Goal: Register for event/course

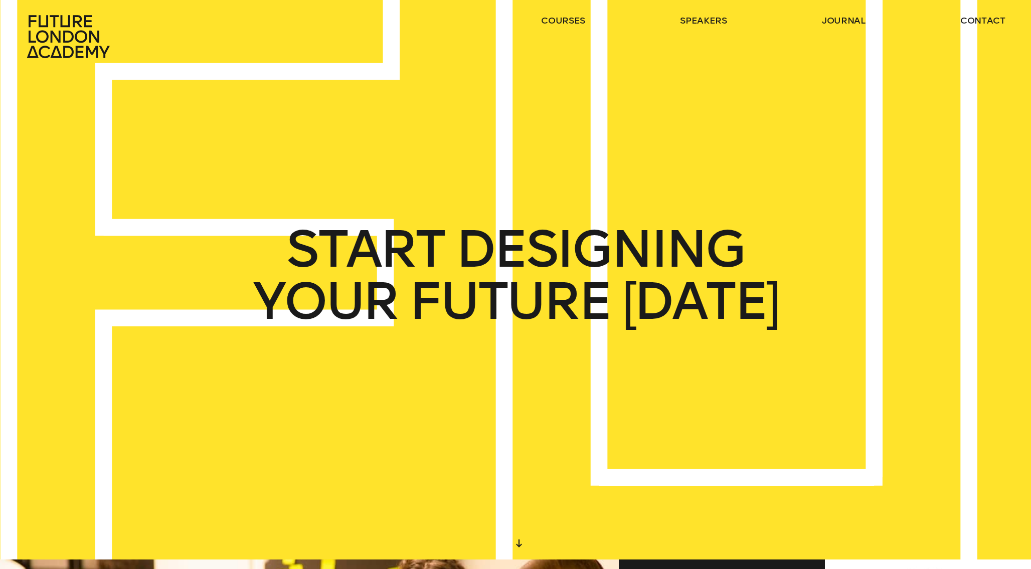
scroll to position [6, 0]
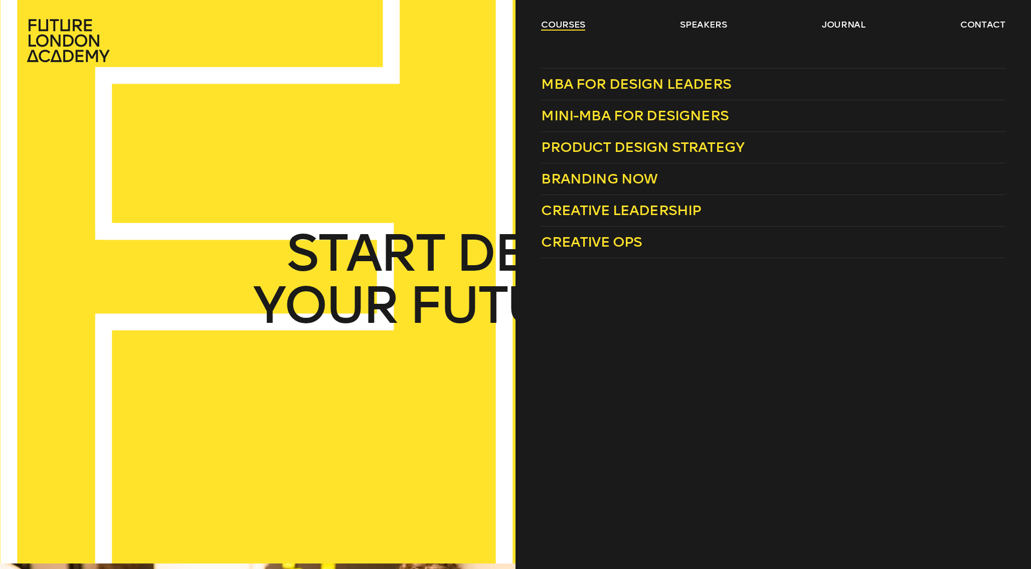
click at [572, 27] on link "courses" at bounding box center [563, 25] width 44 height 12
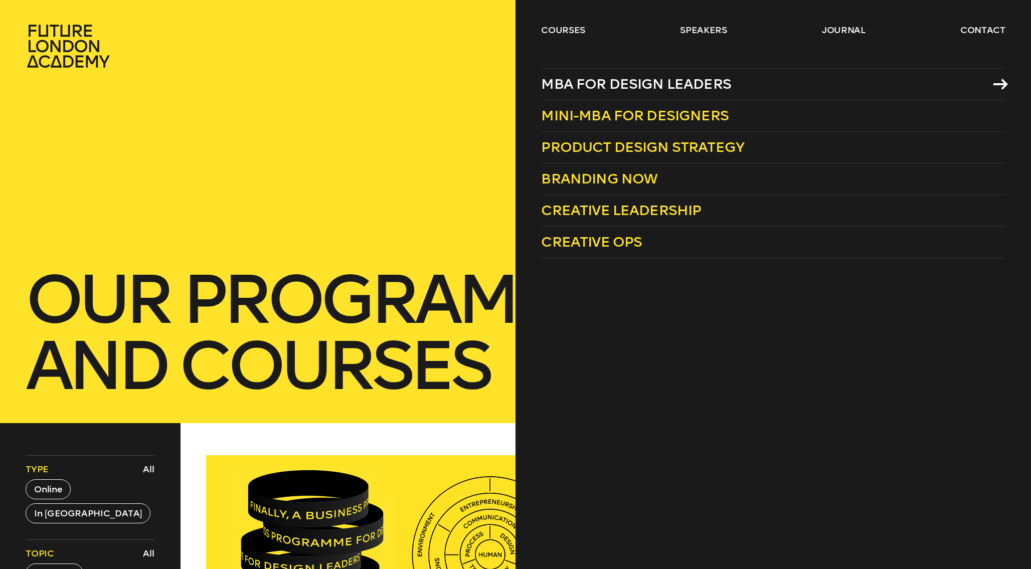
click at [652, 84] on span "MBA for Design Leaders" at bounding box center [636, 84] width 190 height 17
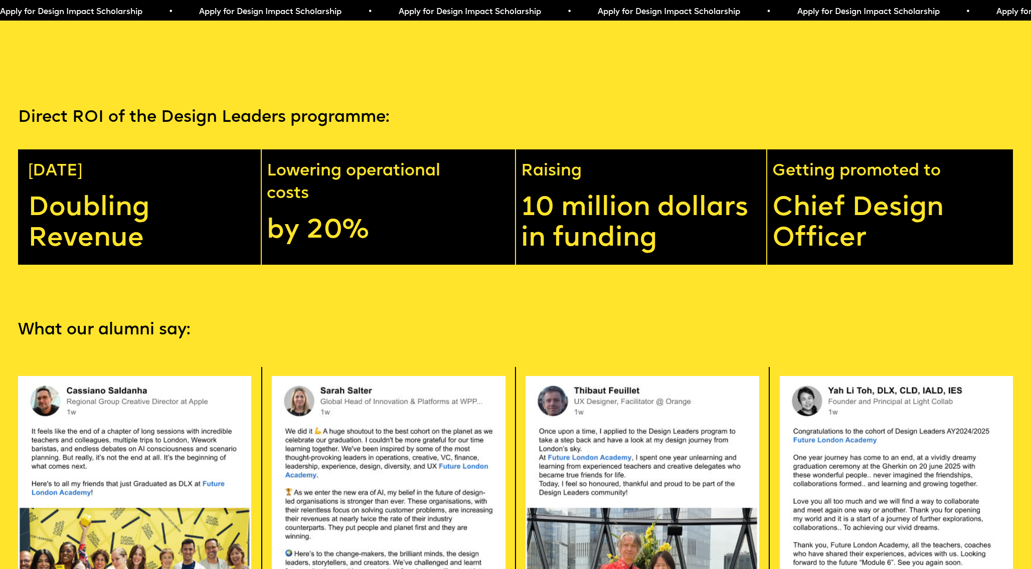
scroll to position [2608, 0]
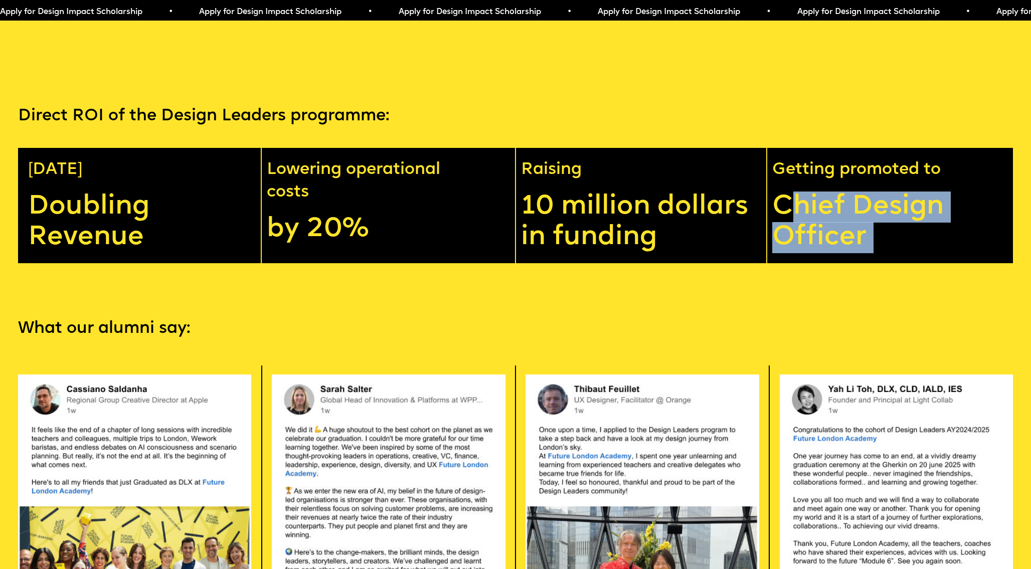
drag, startPoint x: 801, startPoint y: 181, endPoint x: 867, endPoint y: 242, distance: 89.8
click at [867, 242] on div "Apply for Design Impact Scholarship • Apply for Design Impact Scholarship • App…" at bounding box center [515, 543] width 1031 height 6303
click at [867, 263] on section "What our alumni say: Apply now" at bounding box center [515, 575] width 1031 height 625
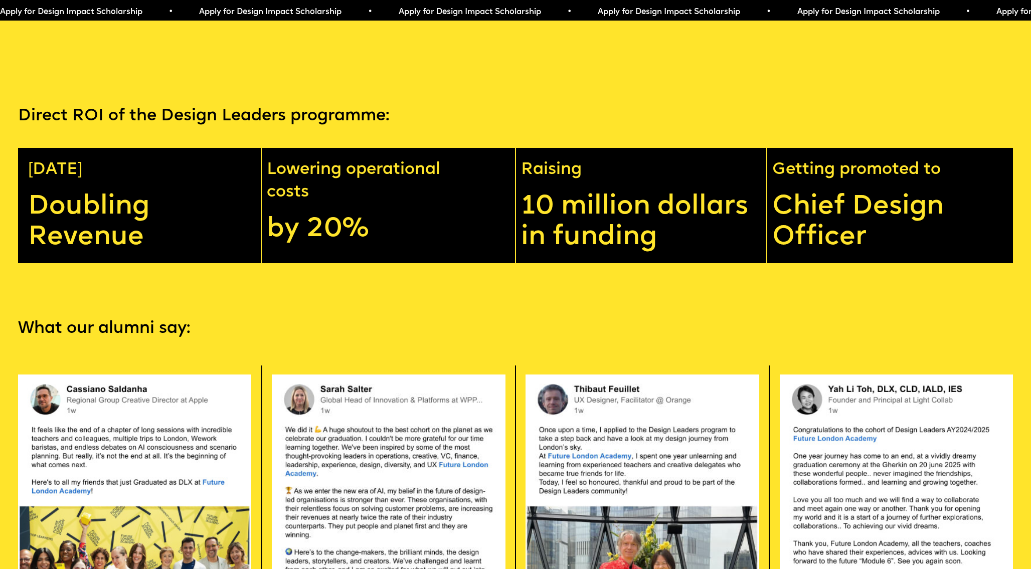
click at [68, 192] on p "Doubling Revenue" at bounding box center [139, 223] width 222 height 62
click at [123, 105] on p "Direct ROI of the Design Leaders programme:" at bounding box center [516, 116] width 996 height 23
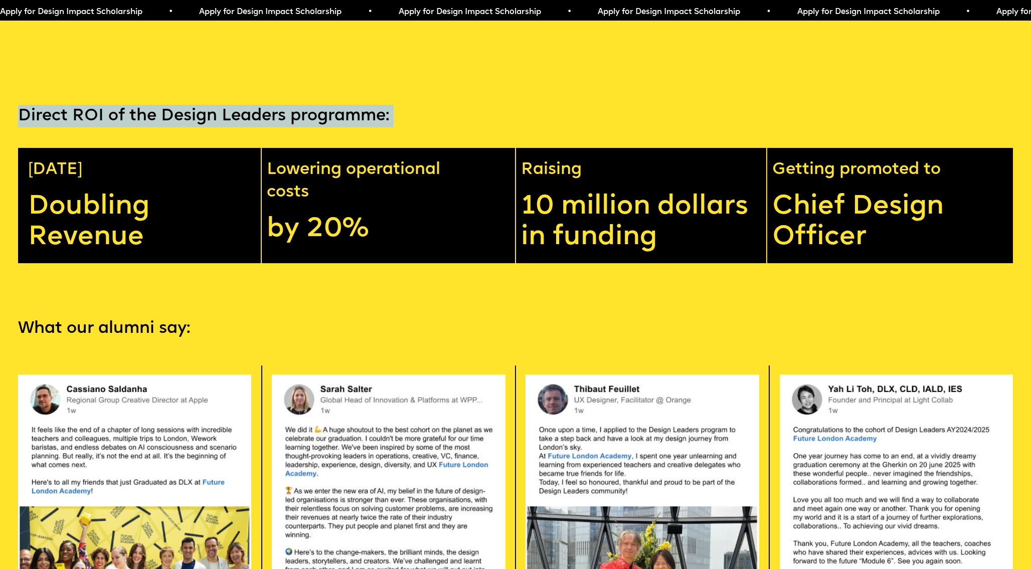
click at [124, 105] on p "Direct ROI of the Design Leaders programme:" at bounding box center [516, 116] width 996 height 23
click at [199, 105] on p "Direct ROI of the Design Leaders programme:" at bounding box center [516, 116] width 996 height 23
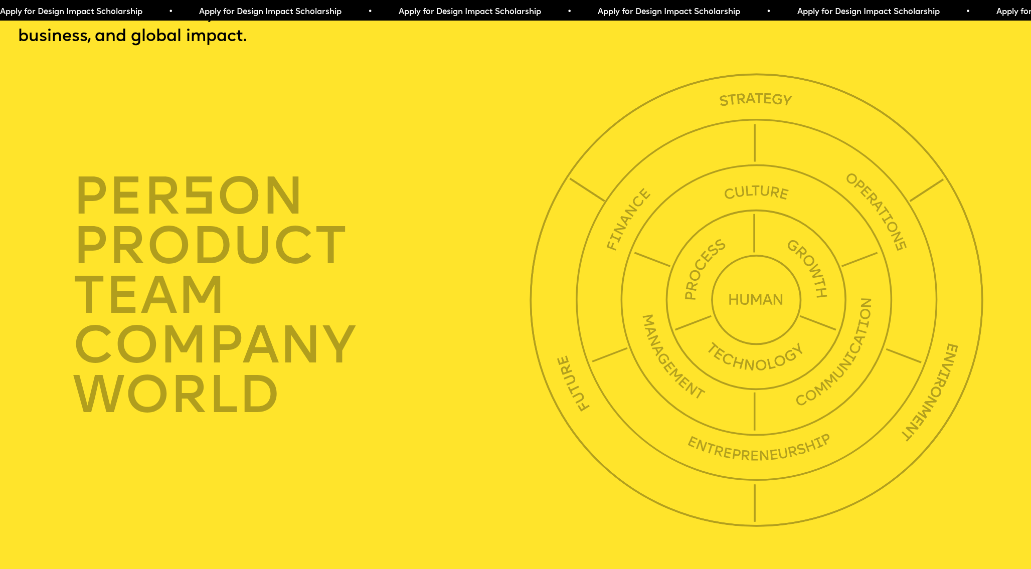
scroll to position [3631, 0]
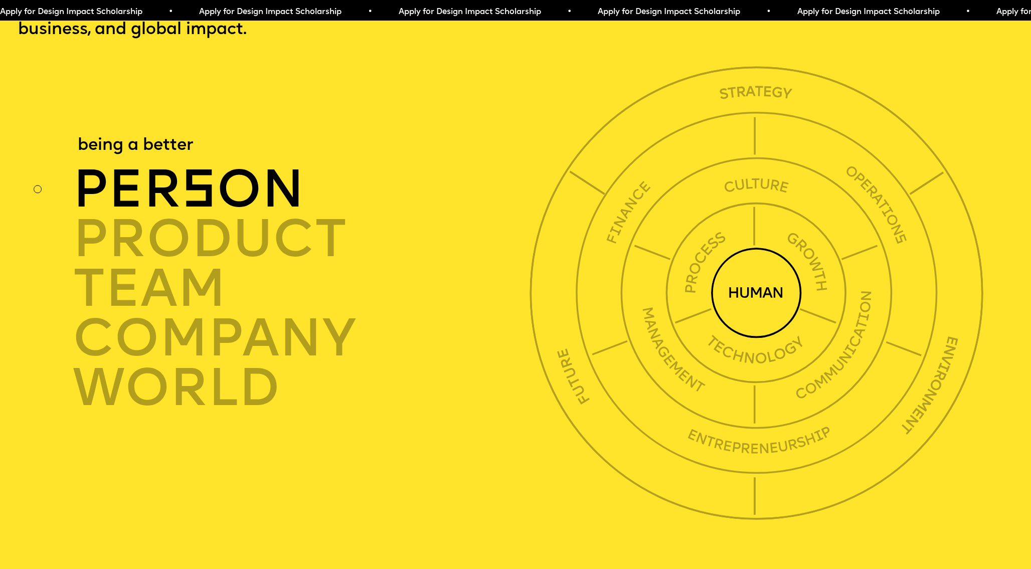
click at [199, 169] on span "s" at bounding box center [199, 193] width 35 height 53
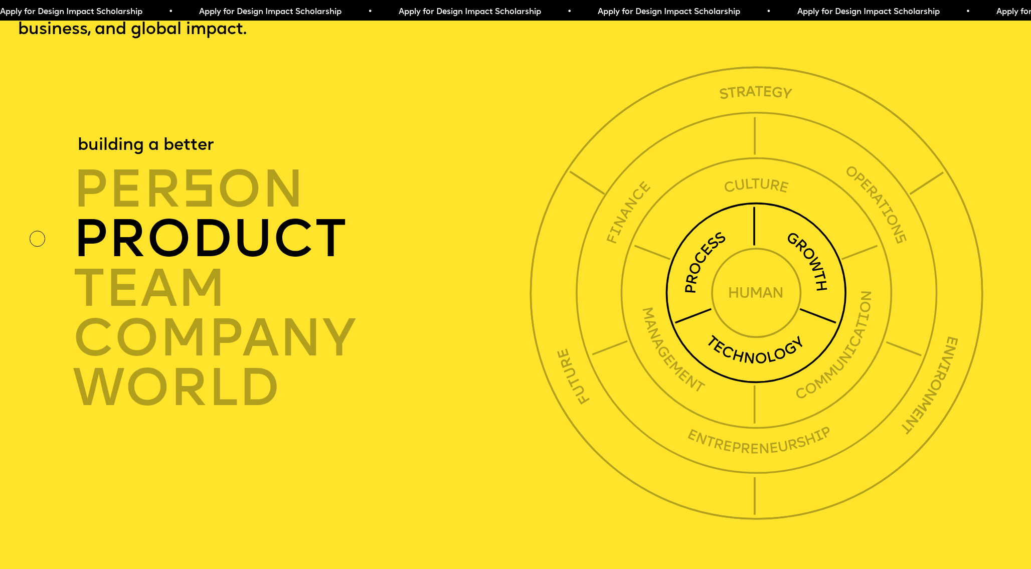
click at [224, 215] on div "product" at bounding box center [305, 240] width 465 height 50
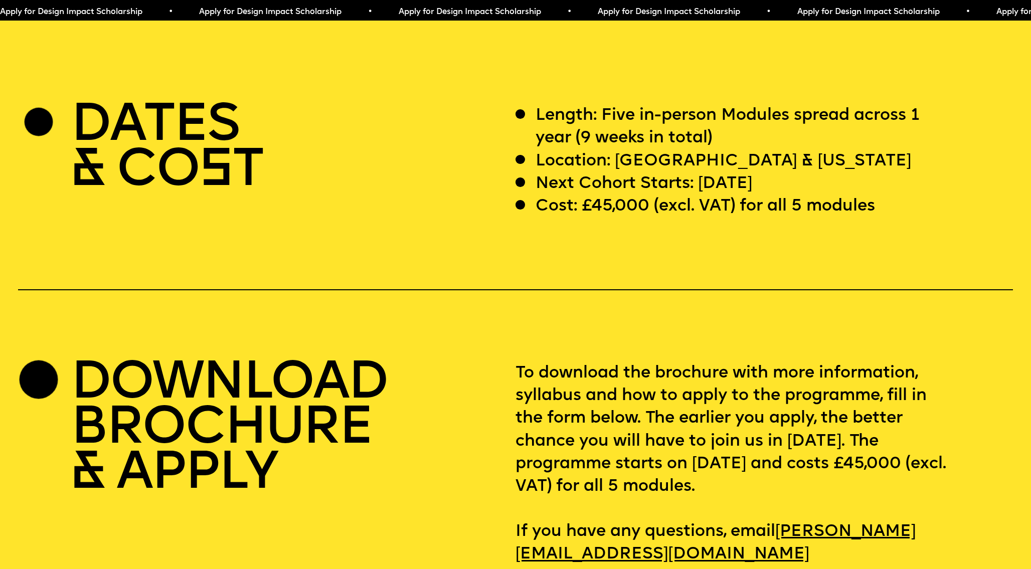
scroll to position [4195, 0]
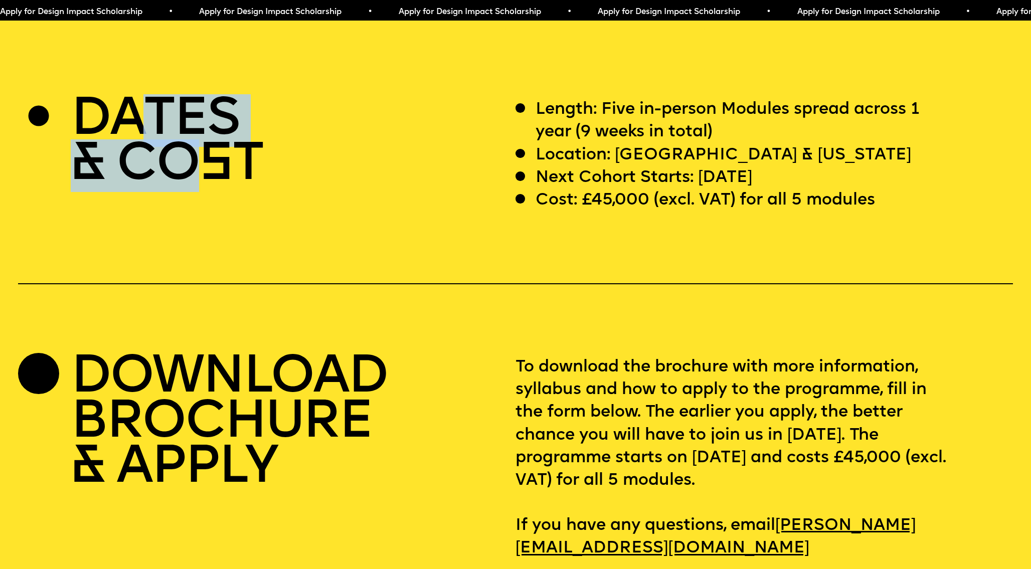
drag, startPoint x: 154, startPoint y: 114, endPoint x: 205, endPoint y: 163, distance: 70.6
click at [205, 163] on h2 "DATES & CO S T" at bounding box center [167, 143] width 192 height 90
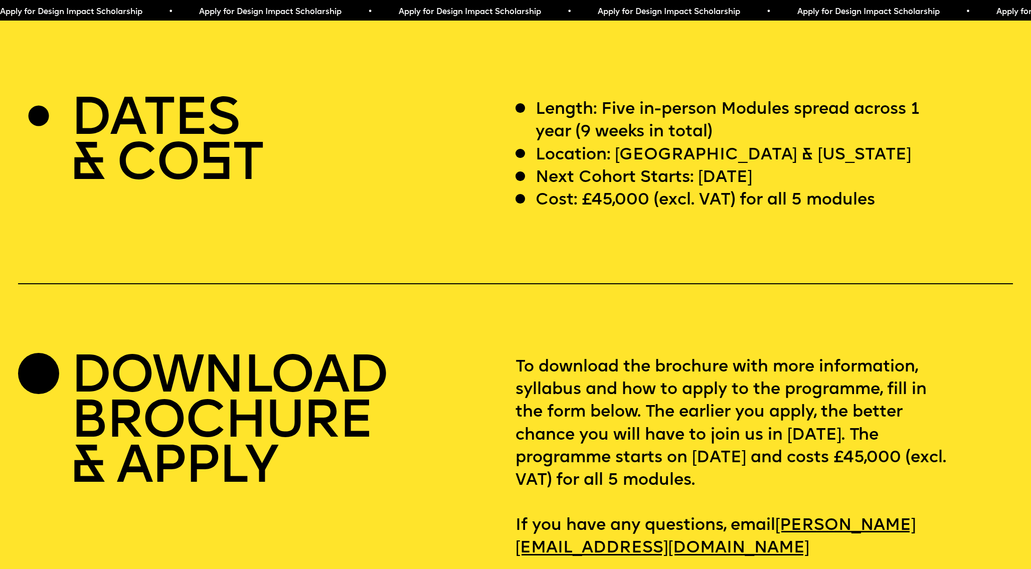
click at [222, 183] on div "DATES & CO S T" at bounding box center [267, 154] width 498 height 113
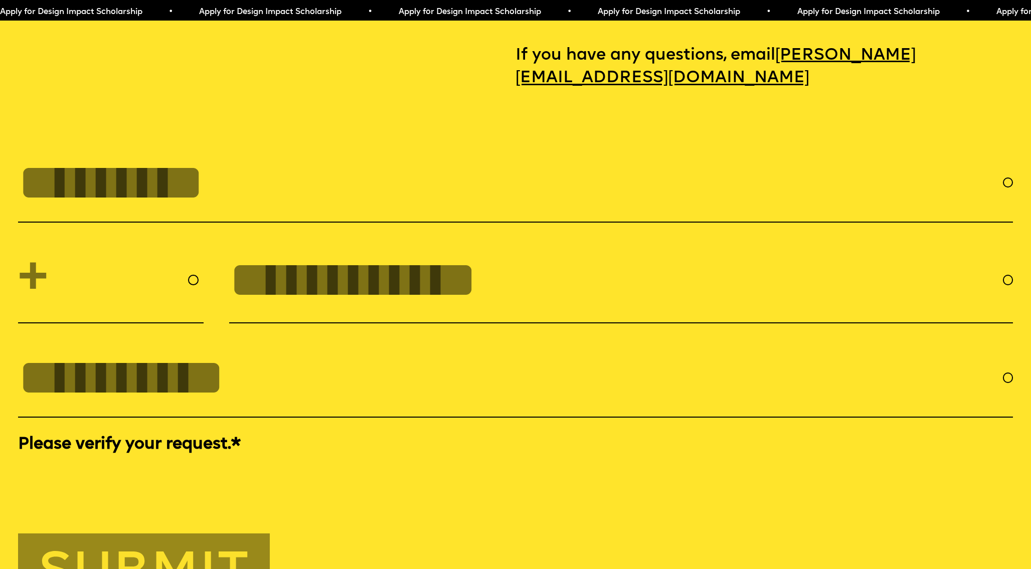
scroll to position [4634, 0]
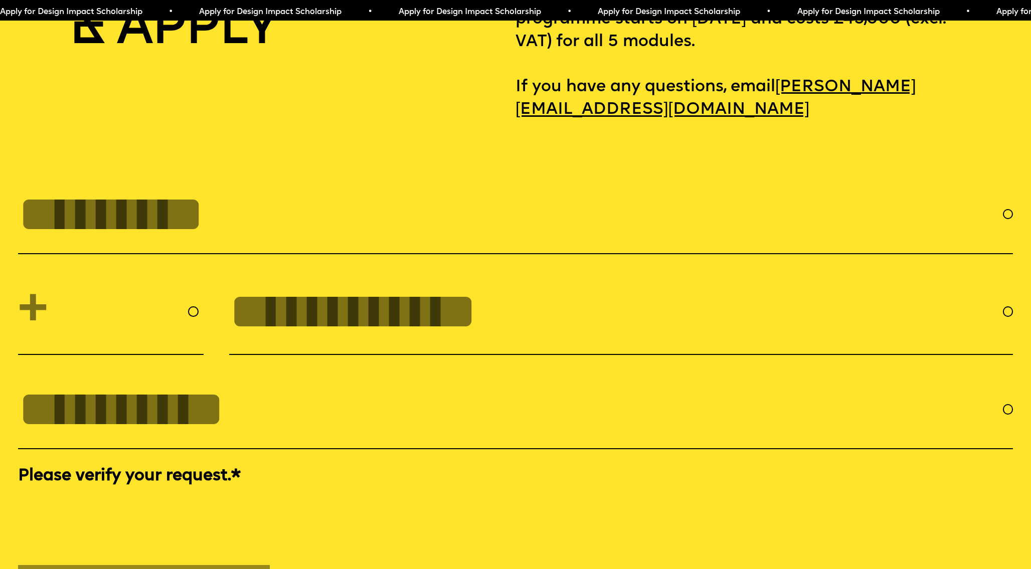
click at [522, 14] on span "Apply for Design Impact Scholarship • Apply for Design Impact Scholarship • App…" at bounding box center [497, 12] width 997 height 8
